Goal: Information Seeking & Learning: Learn about a topic

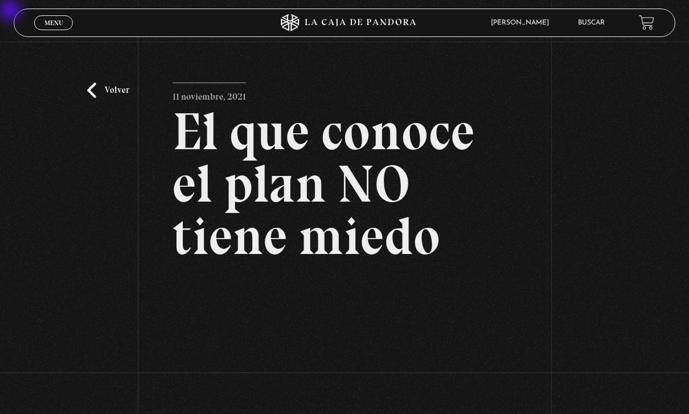
scroll to position [126, 0]
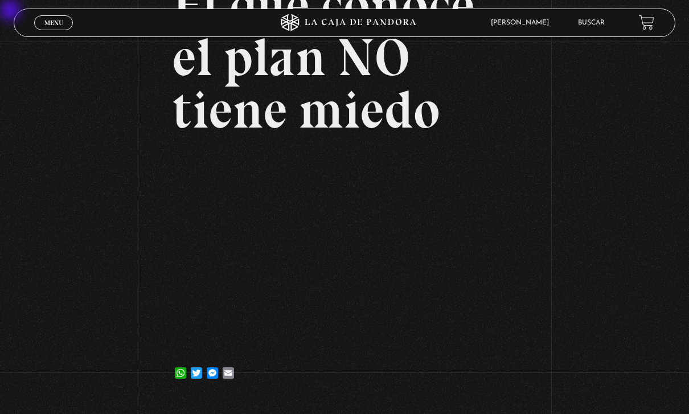
click at [589, 26] on link "Buscar" at bounding box center [591, 22] width 27 height 7
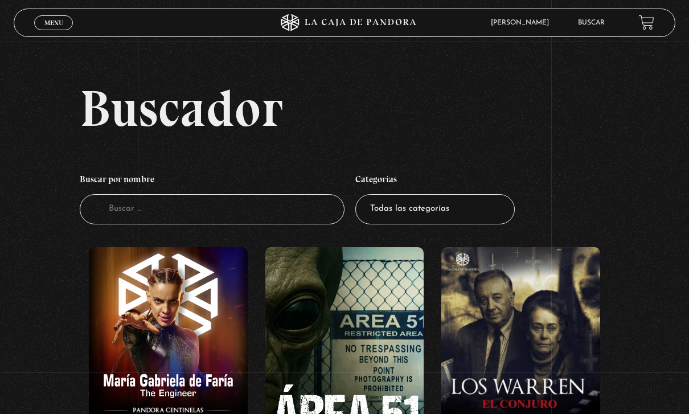
click at [141, 213] on input "Buscador" at bounding box center [212, 209] width 265 height 30
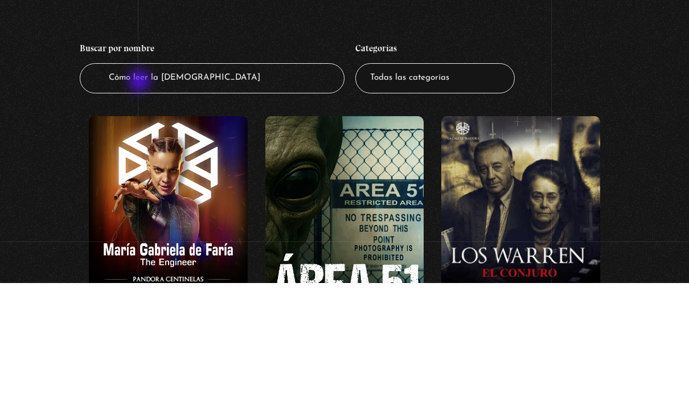
type input "Cómo leer la [DEMOGRAPHIC_DATA]"
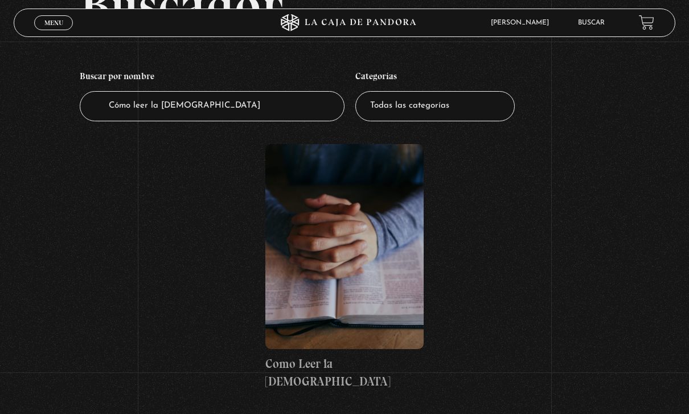
scroll to position [105, 0]
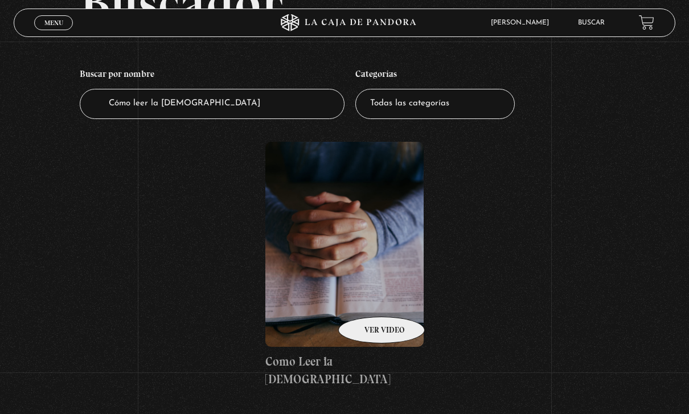
click at [368, 302] on figure at bounding box center [344, 244] width 159 height 205
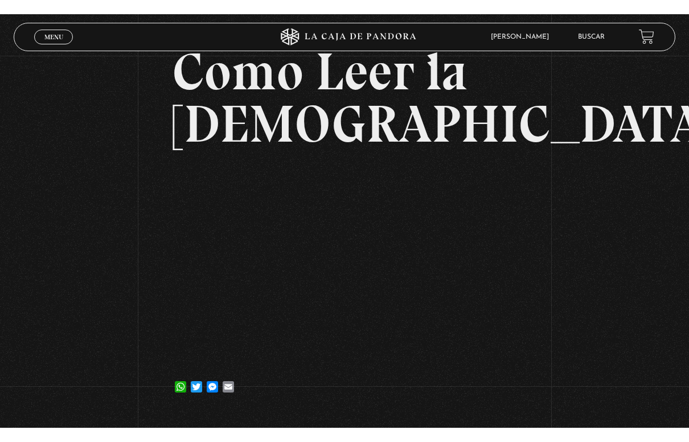
scroll to position [14, 0]
